Goal: Task Accomplishment & Management: Complete application form

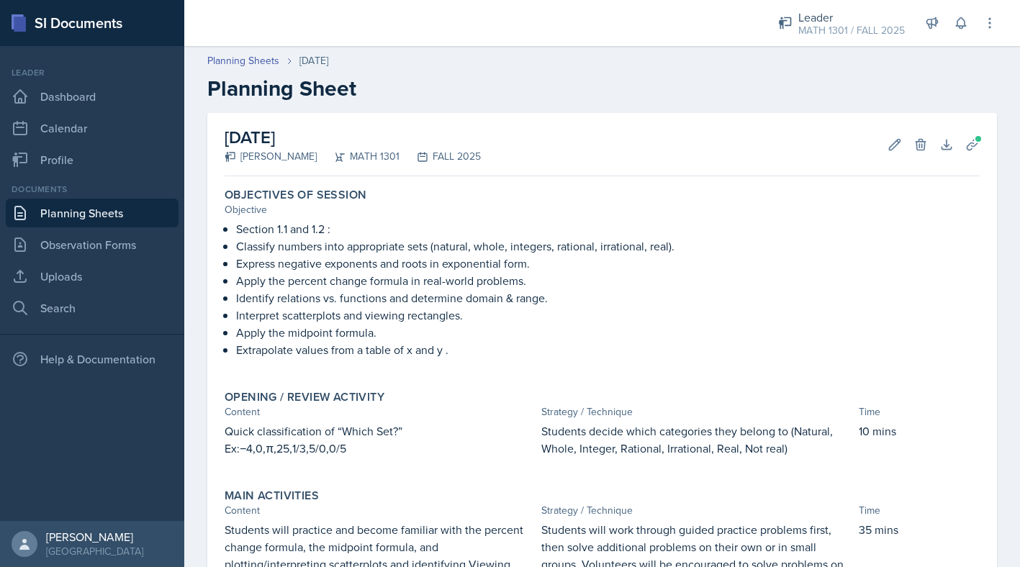
click at [450, 31] on div at bounding box center [468, 23] width 545 height 46
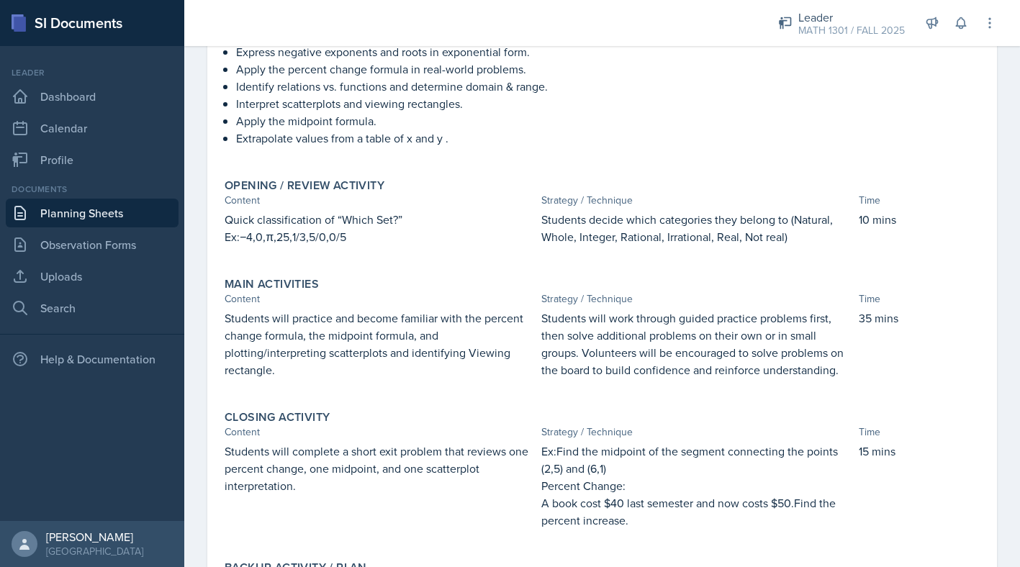
scroll to position [386, 0]
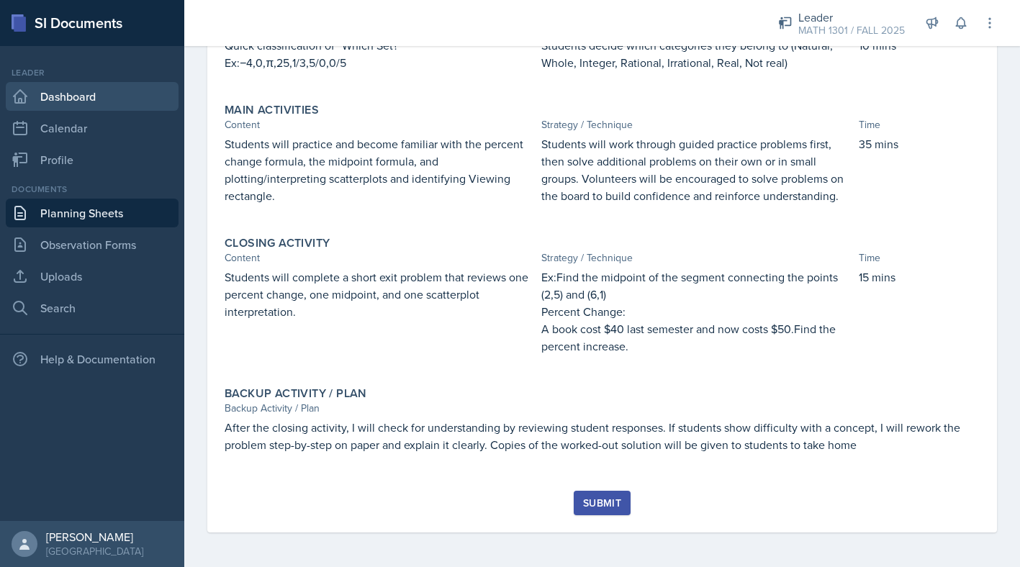
click at [48, 104] on link "Dashboard" at bounding box center [92, 96] width 173 height 29
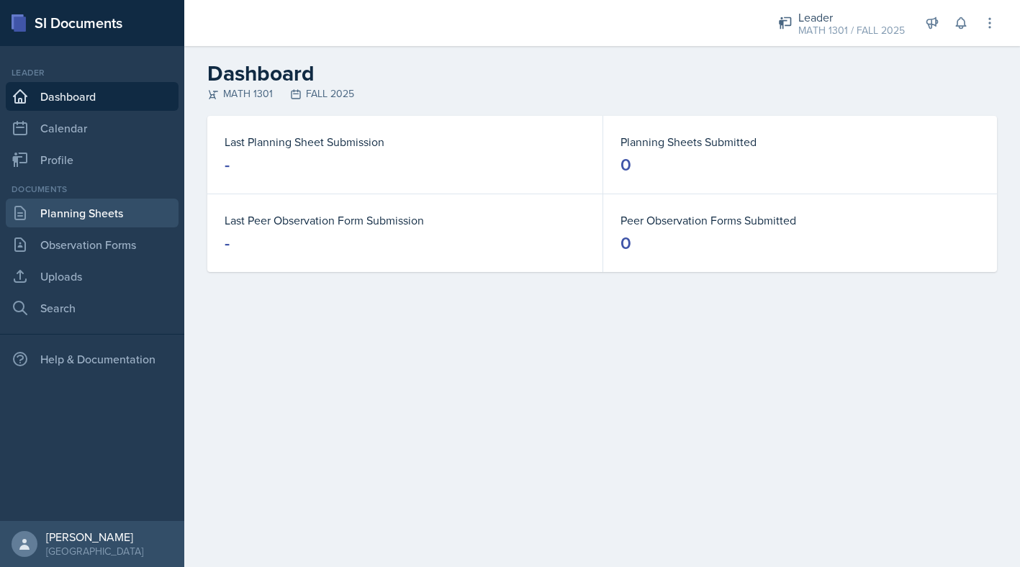
click at [65, 220] on link "Planning Sheets" at bounding box center [92, 213] width 173 height 29
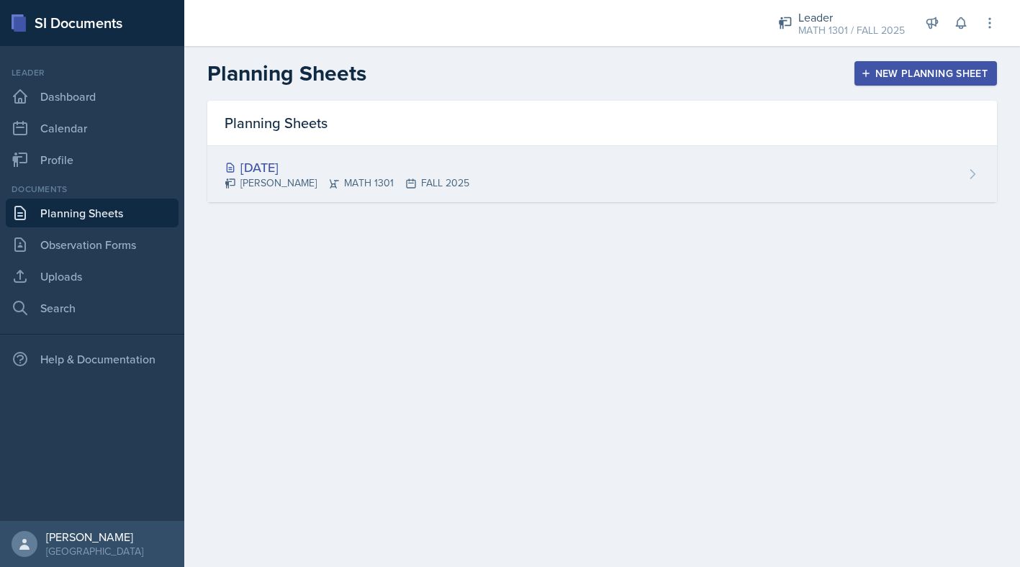
click at [512, 184] on div "[DATE] [PERSON_NAME] MATH 1301 FALL 2025" at bounding box center [602, 174] width 790 height 56
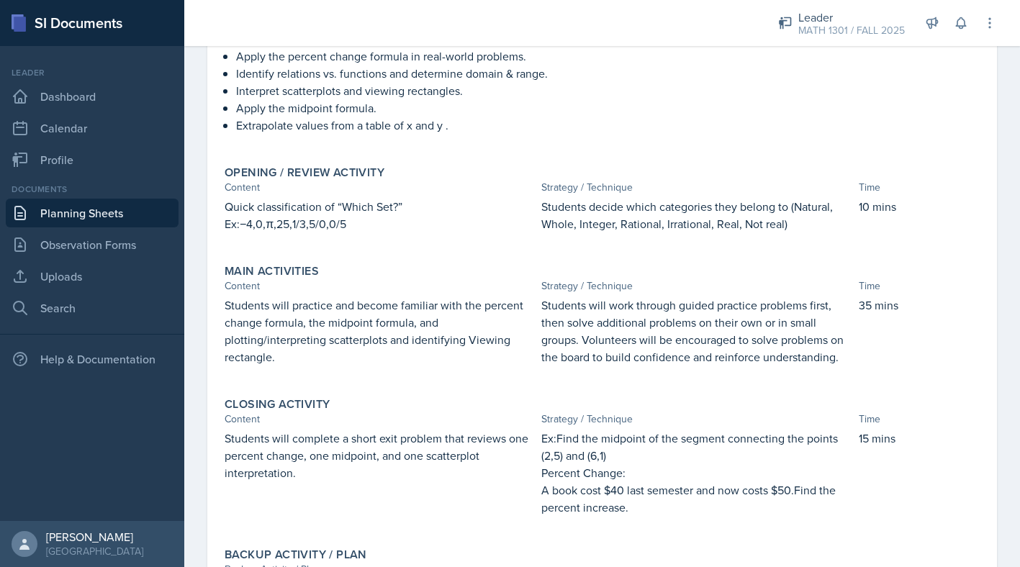
scroll to position [386, 0]
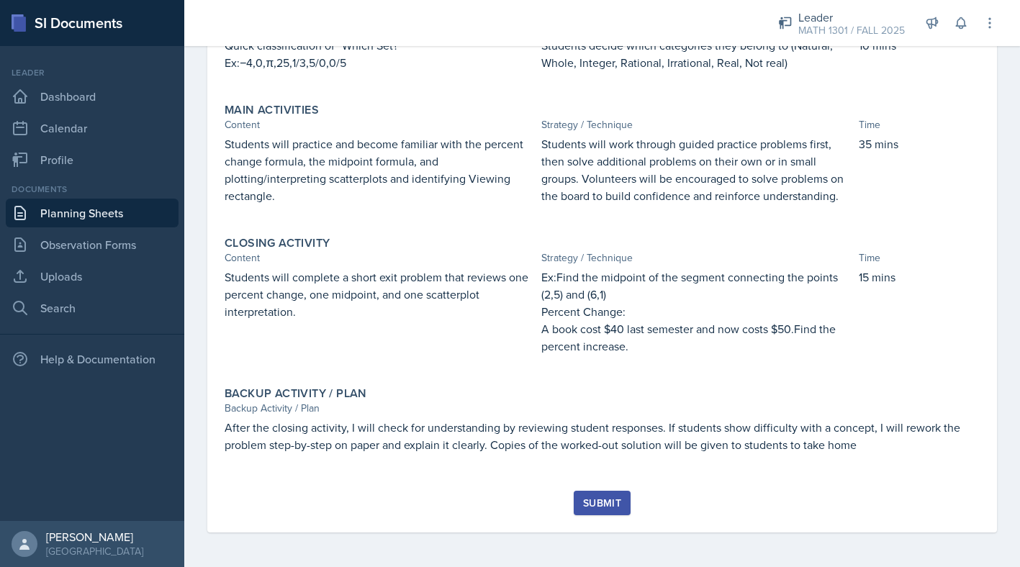
click at [596, 505] on div "Submit" at bounding box center [602, 503] width 38 height 12
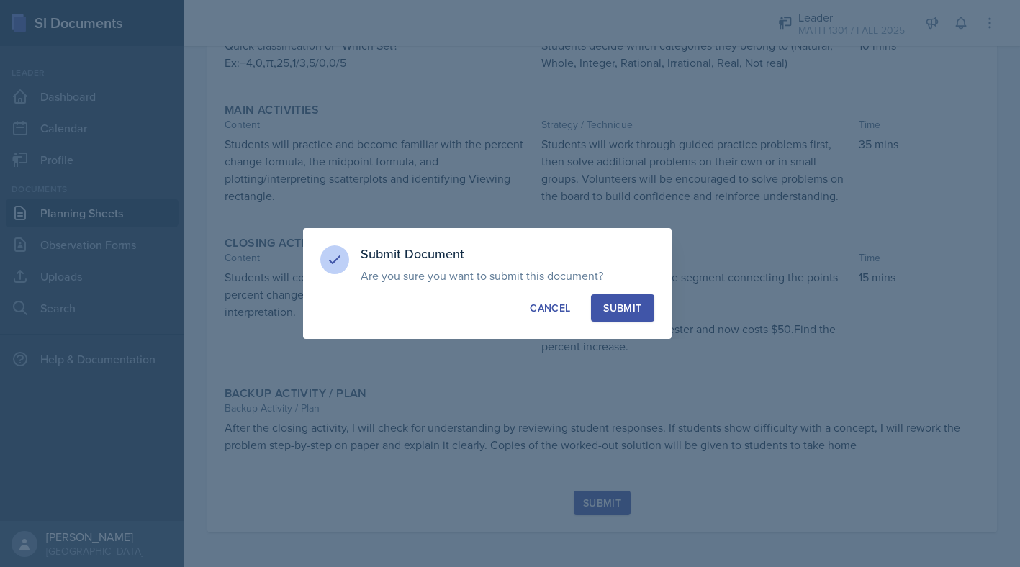
click at [636, 304] on div "Submit" at bounding box center [622, 308] width 38 height 14
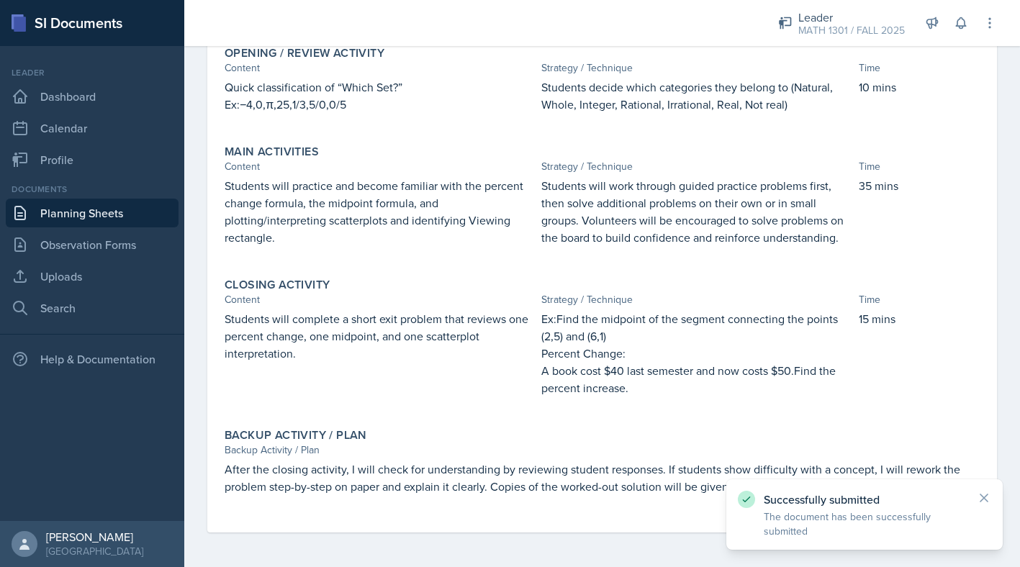
scroll to position [0, 0]
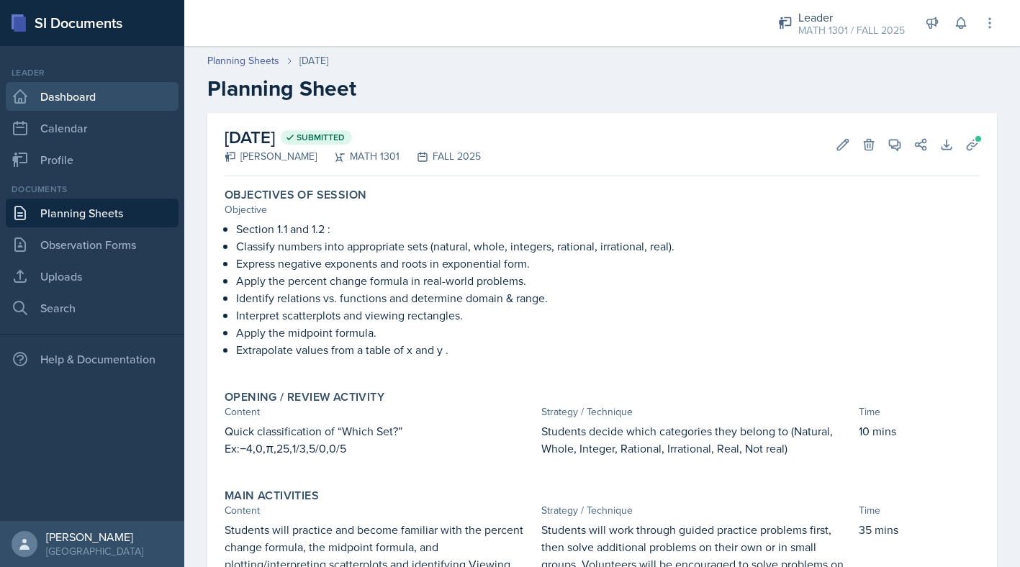
click at [68, 101] on link "Dashboard" at bounding box center [92, 96] width 173 height 29
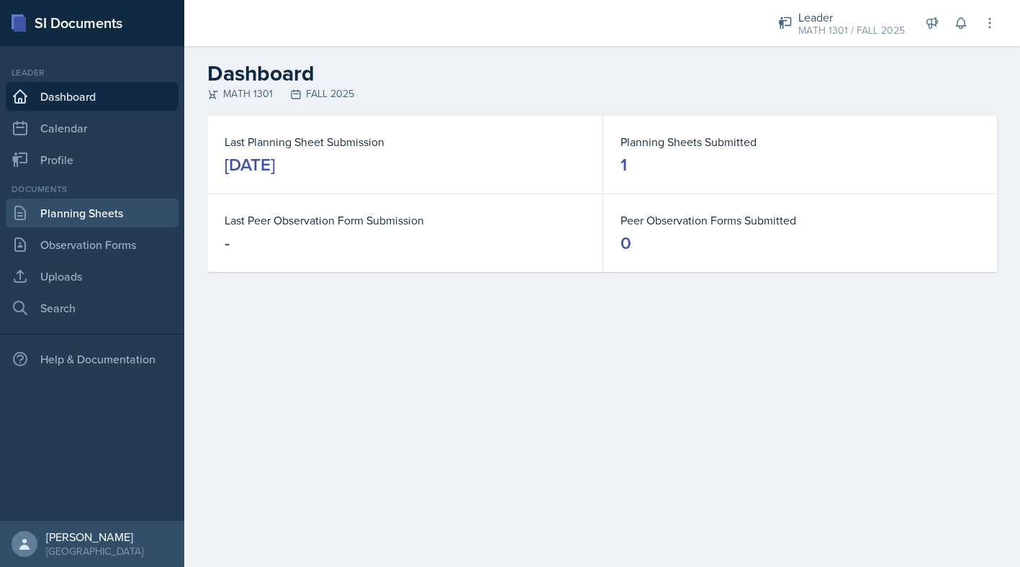
click at [123, 208] on link "Planning Sheets" at bounding box center [92, 213] width 173 height 29
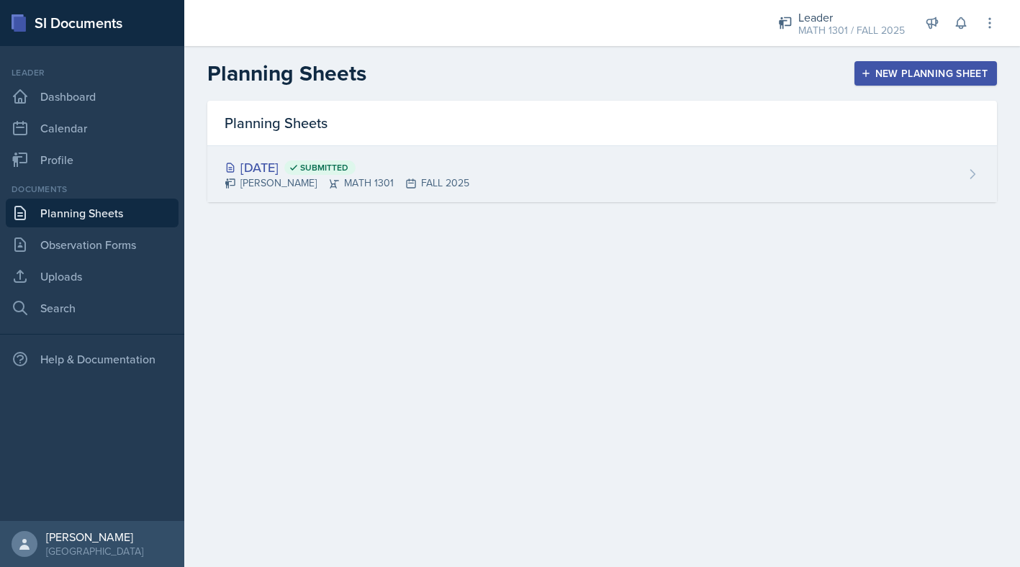
click at [611, 171] on div "[DATE] Submitted [PERSON_NAME] MATH 1301 FALL 2025" at bounding box center [602, 174] width 790 height 56
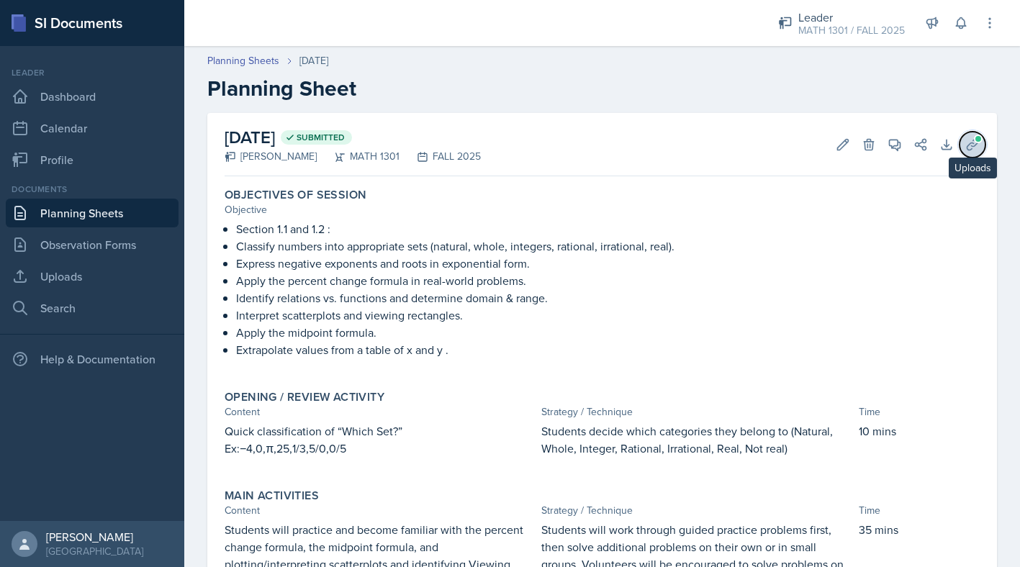
click at [967, 149] on icon at bounding box center [972, 144] width 11 height 11
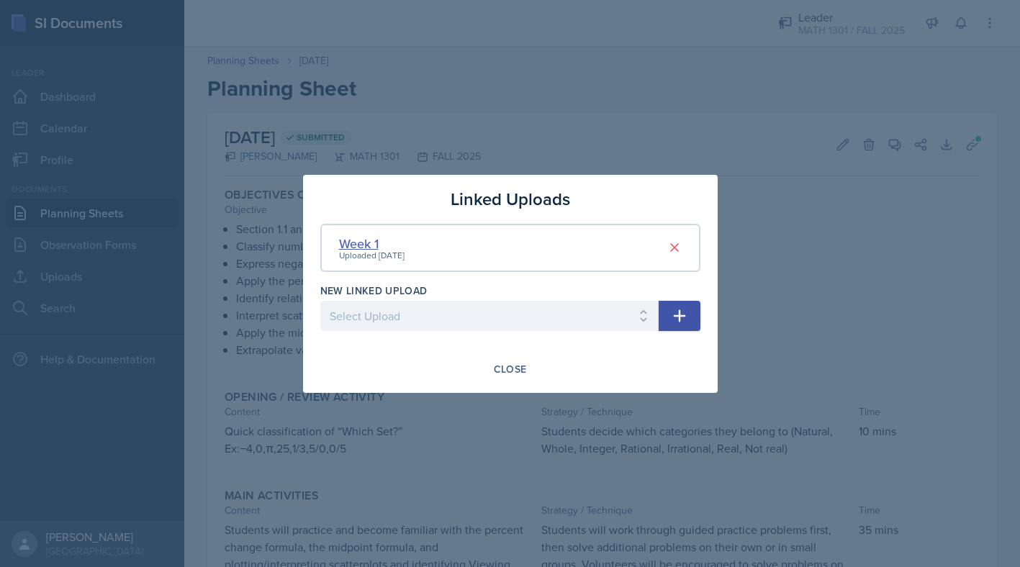
click at [368, 242] on div "Week 1" at bounding box center [371, 243] width 65 height 19
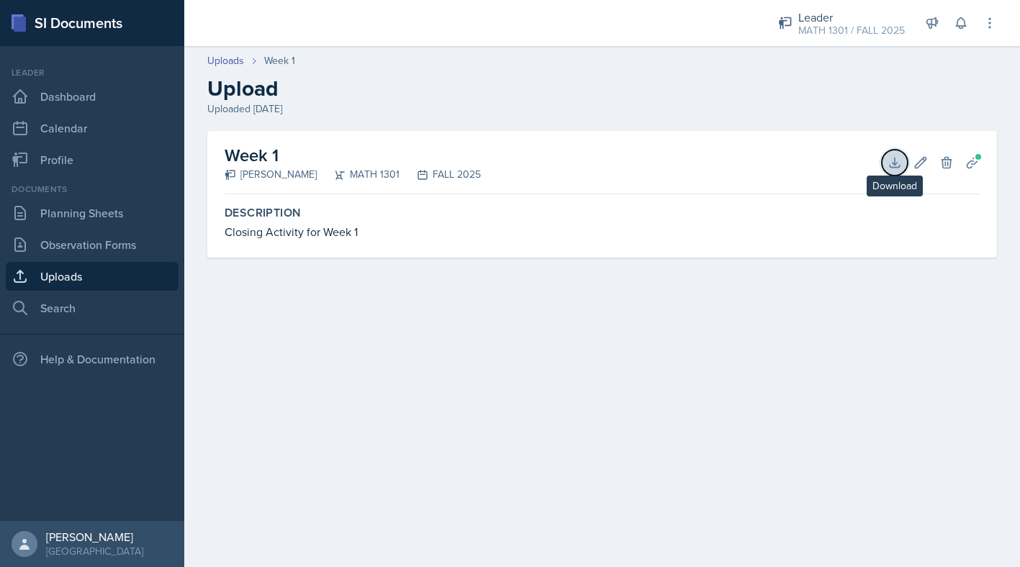
click at [887, 161] on icon at bounding box center [894, 162] width 14 height 14
click at [68, 99] on link "Dashboard" at bounding box center [92, 96] width 173 height 29
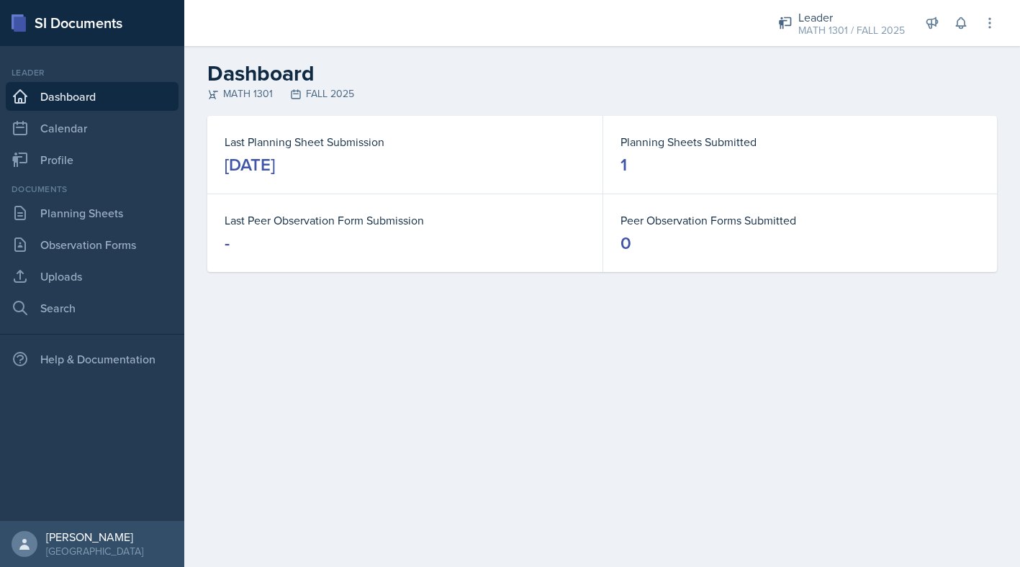
click at [397, 453] on main "Dashboard MATH 1301 FALL 2025 Last Planning Sheet Submission [DATE] Planning Sh…" at bounding box center [602, 306] width 836 height 521
click at [275, 170] on div "[DATE]" at bounding box center [250, 164] width 50 height 23
